Goal: Task Accomplishment & Management: Manage account settings

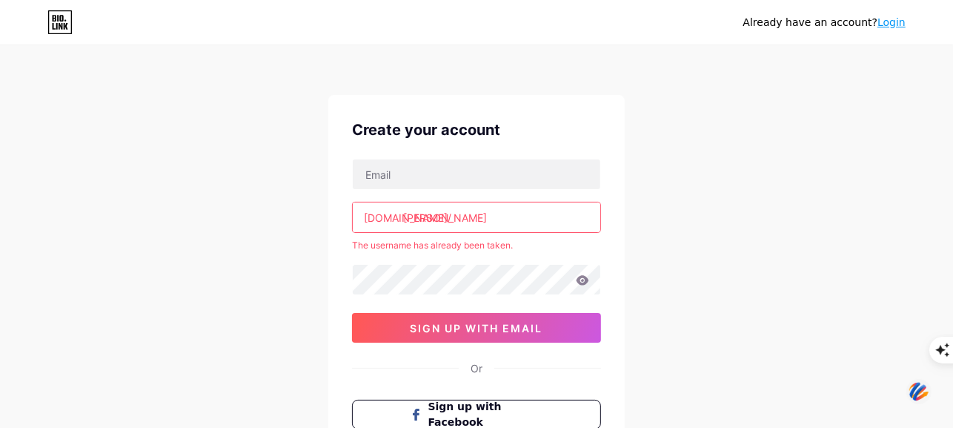
click at [403, 214] on input "paulette" at bounding box center [477, 217] width 248 height 30
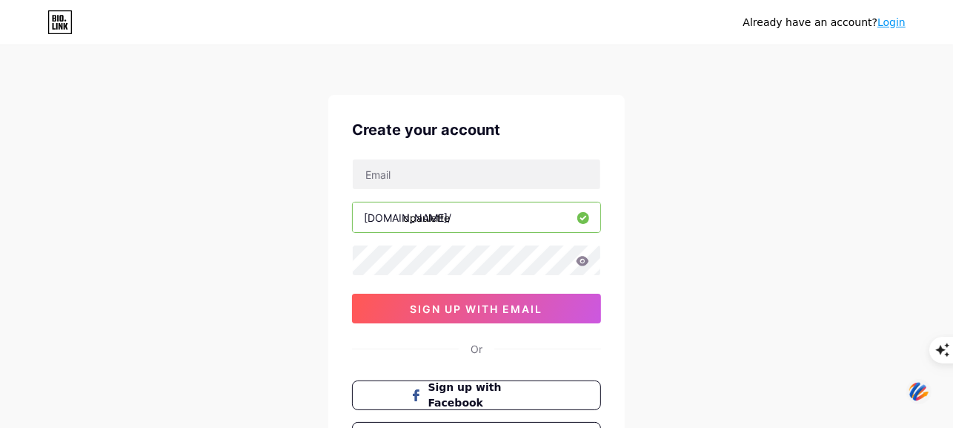
click at [406, 213] on input "dpaulette" at bounding box center [477, 217] width 248 height 30
type input "drpaulette"
click at [584, 261] on icon at bounding box center [582, 261] width 13 height 10
click at [584, 264] on icon at bounding box center [581, 261] width 15 height 15
click at [581, 261] on icon at bounding box center [583, 261] width 13 height 10
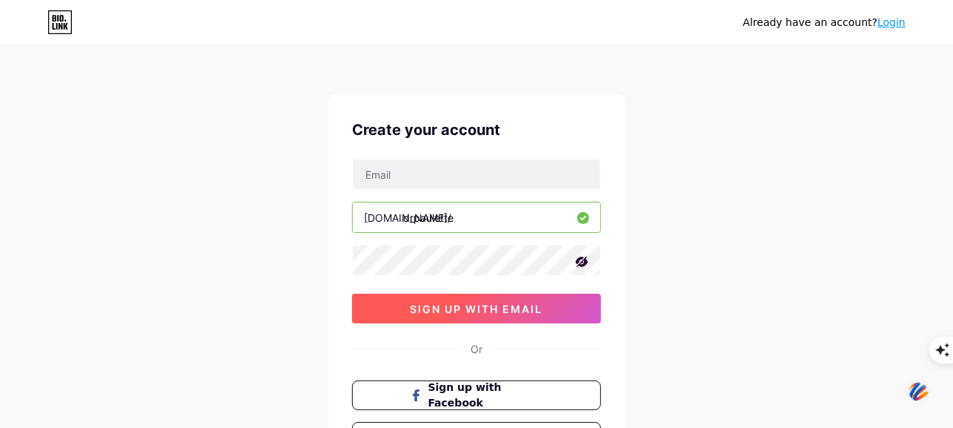
click at [462, 303] on span "sign up with email" at bounding box center [477, 308] width 133 height 13
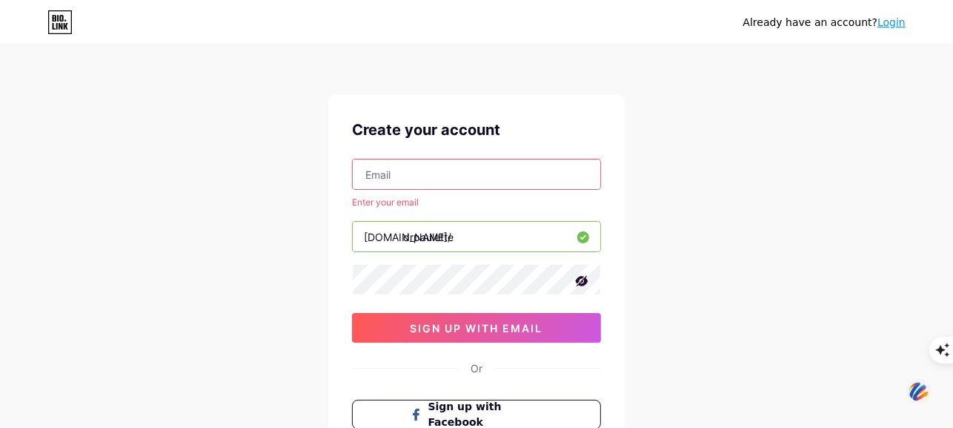
click at [413, 174] on input "text" at bounding box center [477, 174] width 248 height 30
type input "[EMAIL_ADDRESS][DOMAIN_NAME]"
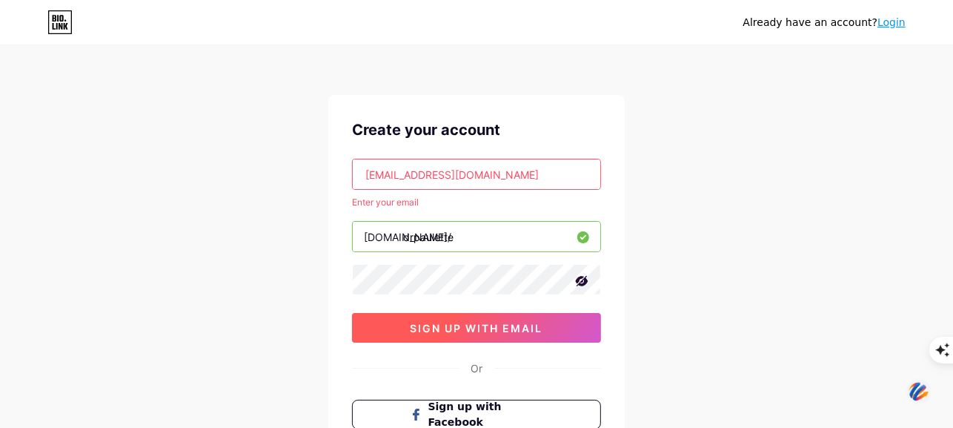
click at [474, 322] on span "sign up with email" at bounding box center [477, 328] width 133 height 13
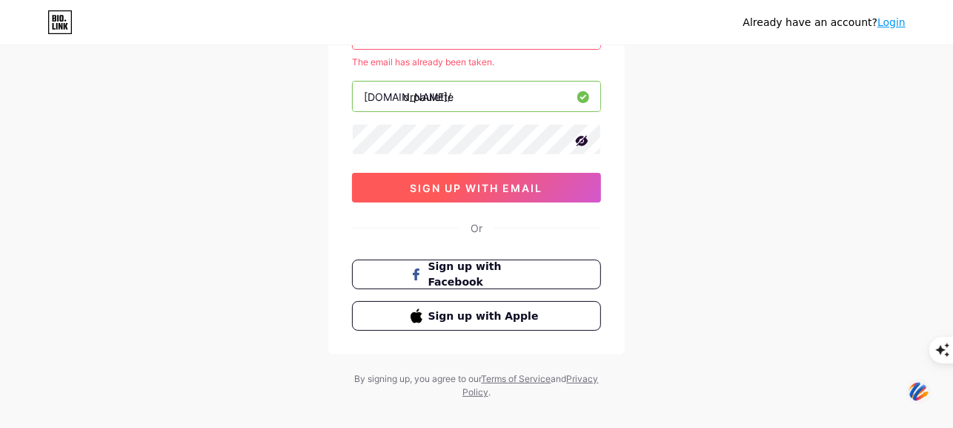
scroll to position [148, 0]
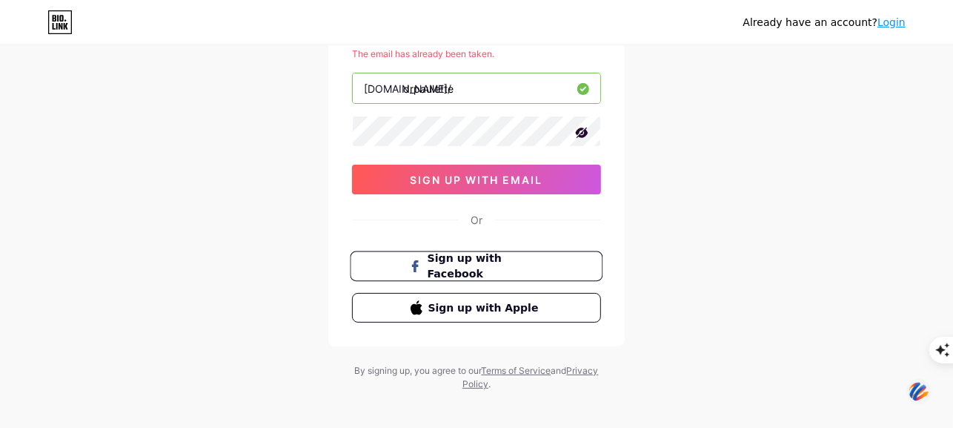
click at [487, 262] on span "Sign up with Facebook" at bounding box center [486, 267] width 116 height 32
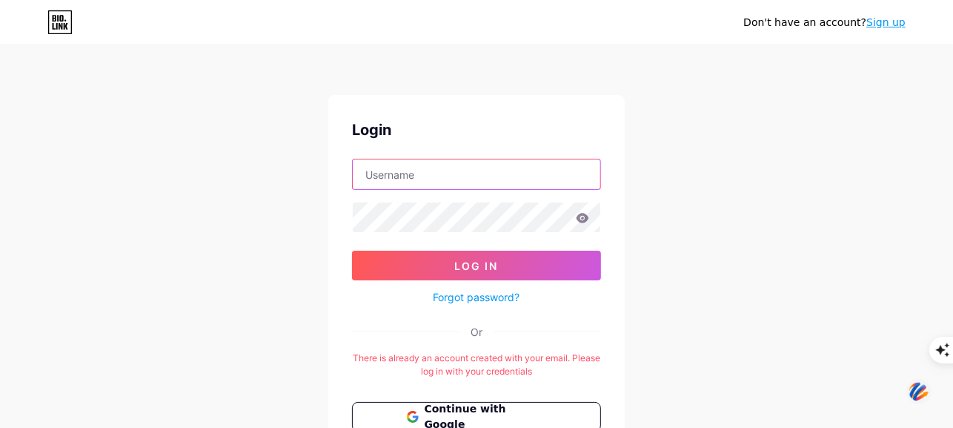
click at [443, 173] on input "text" at bounding box center [477, 174] width 248 height 30
click at [371, 174] on input "text" at bounding box center [477, 174] width 248 height 30
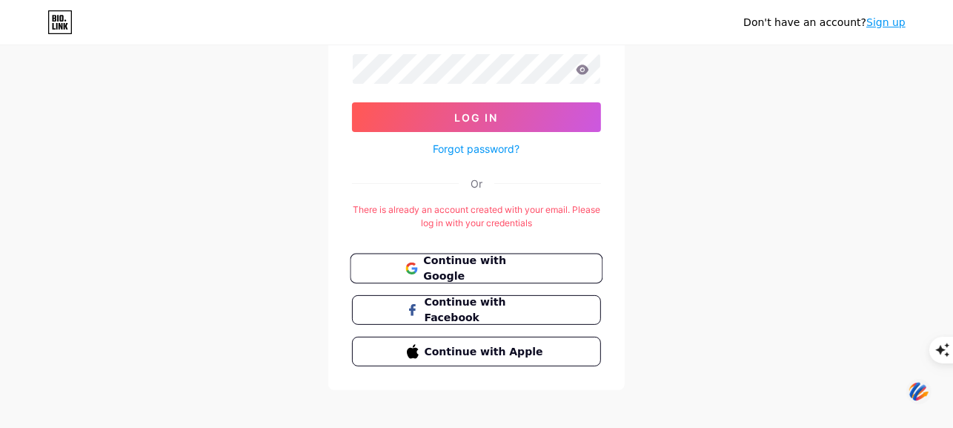
type input "DrPauletteRN"
click at [474, 264] on span "Continue with Google" at bounding box center [485, 269] width 124 height 32
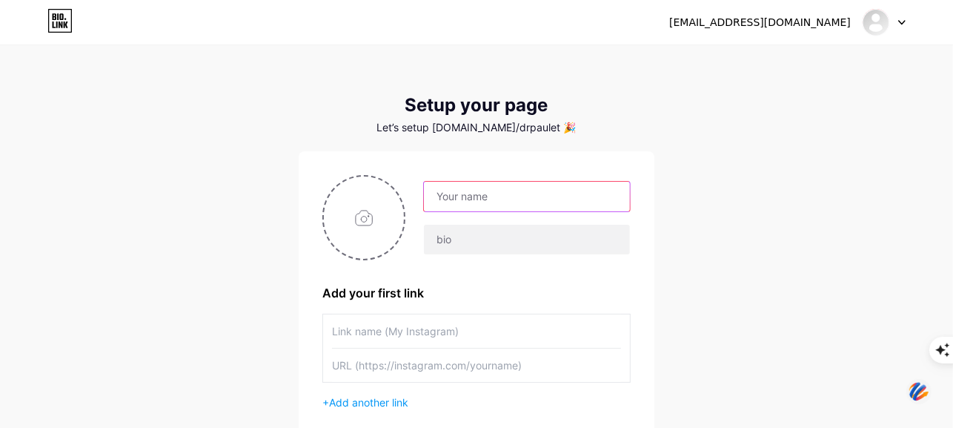
click at [459, 197] on input "text" at bounding box center [527, 197] width 206 height 30
type input "[PERSON_NAME]"
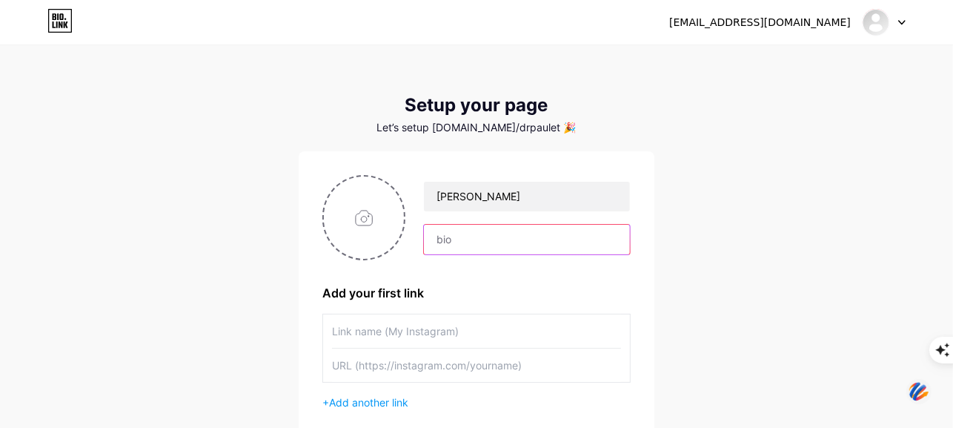
click at [448, 239] on input "text" at bounding box center [527, 240] width 206 height 30
click at [454, 239] on input "text" at bounding box center [527, 240] width 206 height 30
drag, startPoint x: 454, startPoint y: 239, endPoint x: 435, endPoint y: 239, distance: 19.3
click at [435, 239] on input "text" at bounding box center [527, 240] width 206 height 30
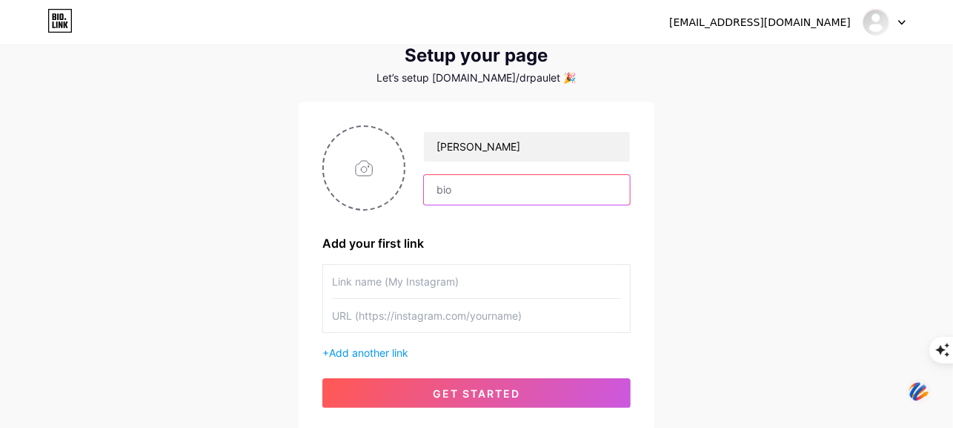
scroll to position [74, 0]
